Goal: Information Seeking & Learning: Learn about a topic

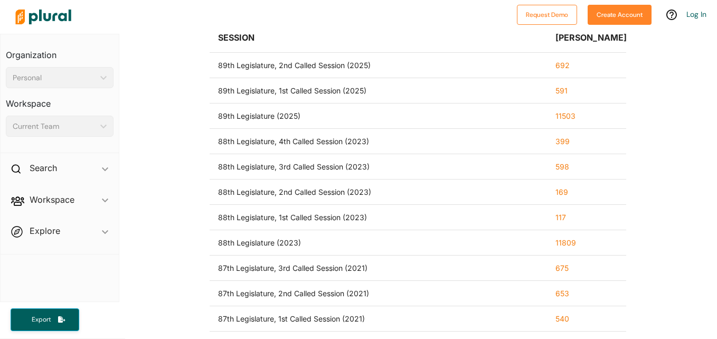
scroll to position [50, 0]
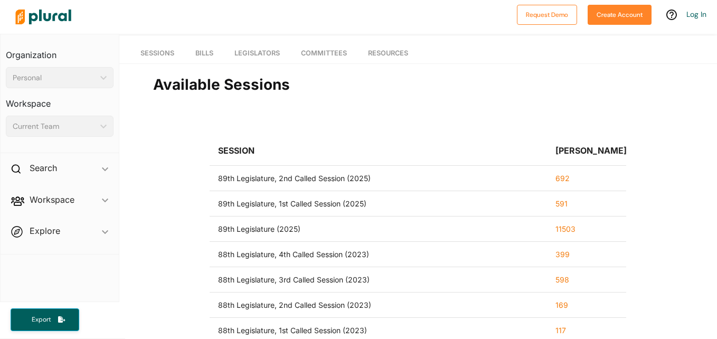
click at [556, 180] on link "692" at bounding box center [563, 178] width 14 height 9
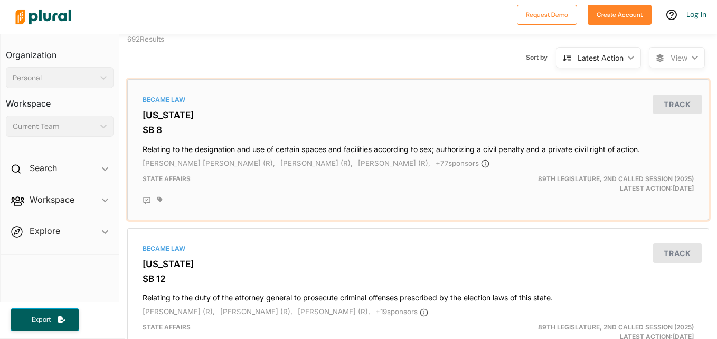
click at [480, 149] on h4 "Relating to the designation and use of certain spaces and facilities according …" at bounding box center [419, 147] width 552 height 14
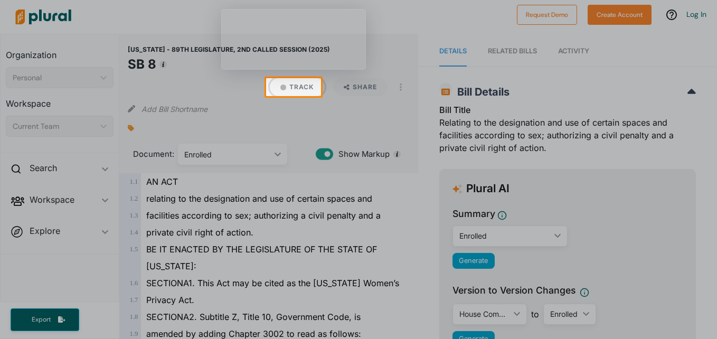
click at [296, 89] on button "Track" at bounding box center [297, 87] width 55 height 18
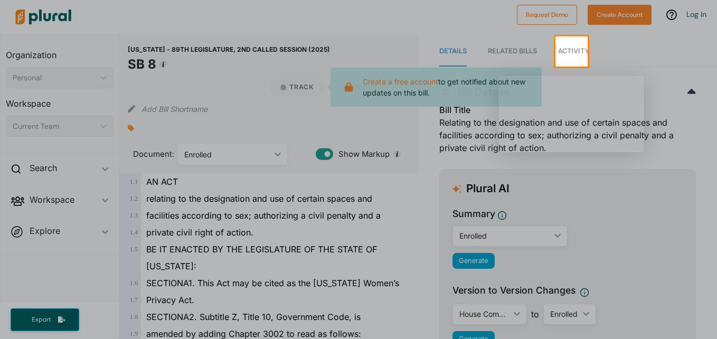
click at [267, 92] on div at bounding box center [358, 203] width 717 height 273
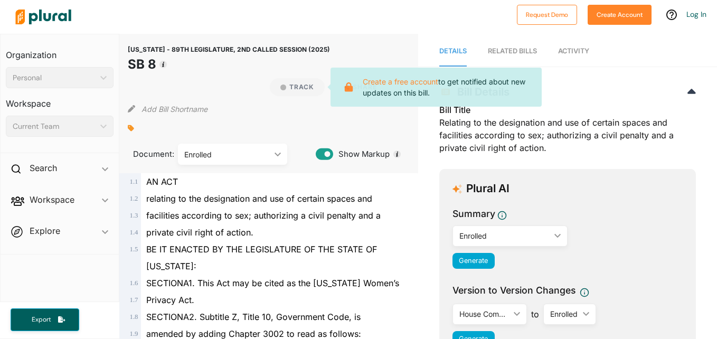
click at [262, 99] on div "Add Bill Shortname" at bounding box center [269, 106] width 282 height 21
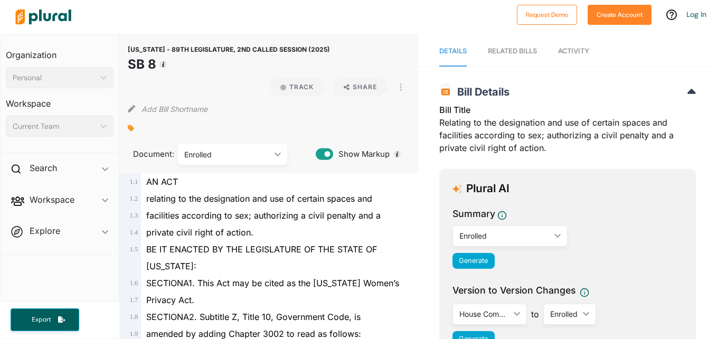
click at [229, 151] on div "Enrolled" at bounding box center [227, 154] width 86 height 11
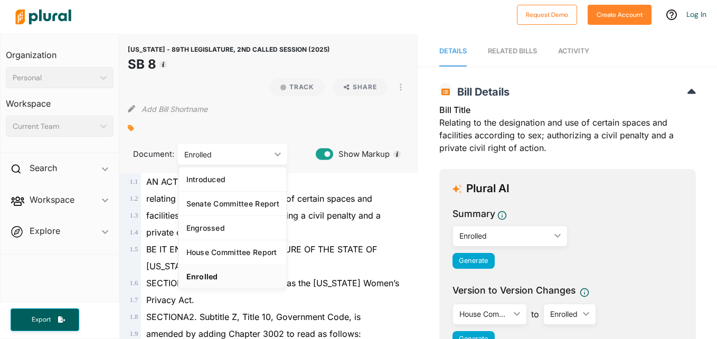
click at [234, 151] on div "Enrolled" at bounding box center [227, 154] width 86 height 11
